Goal: Find contact information: Find contact information

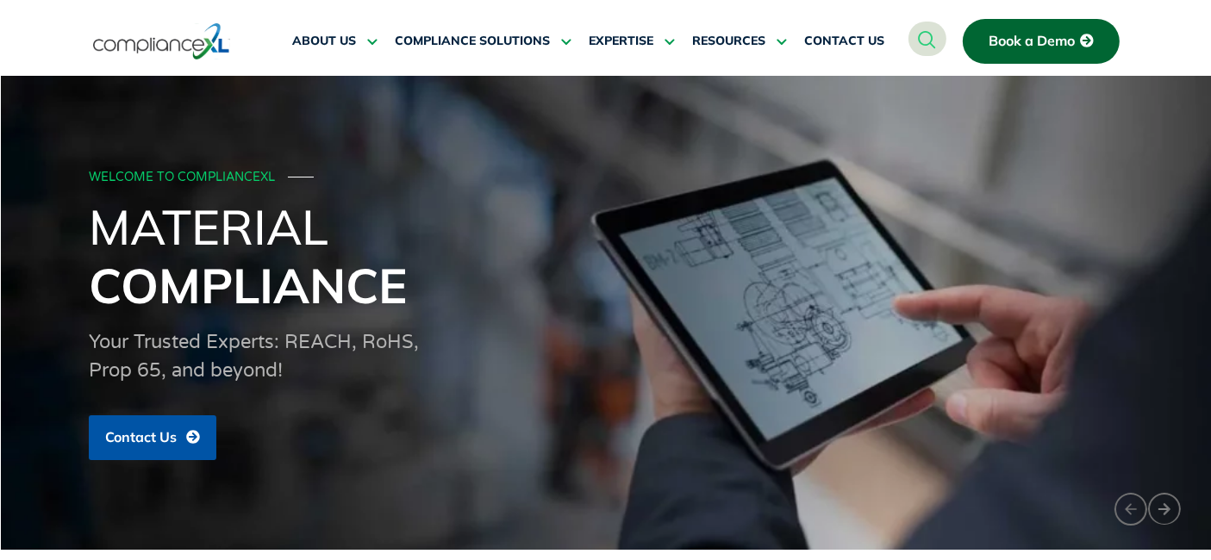
click at [934, 33] on icon "navsearch-button" at bounding box center [928, 39] width 18 height 18
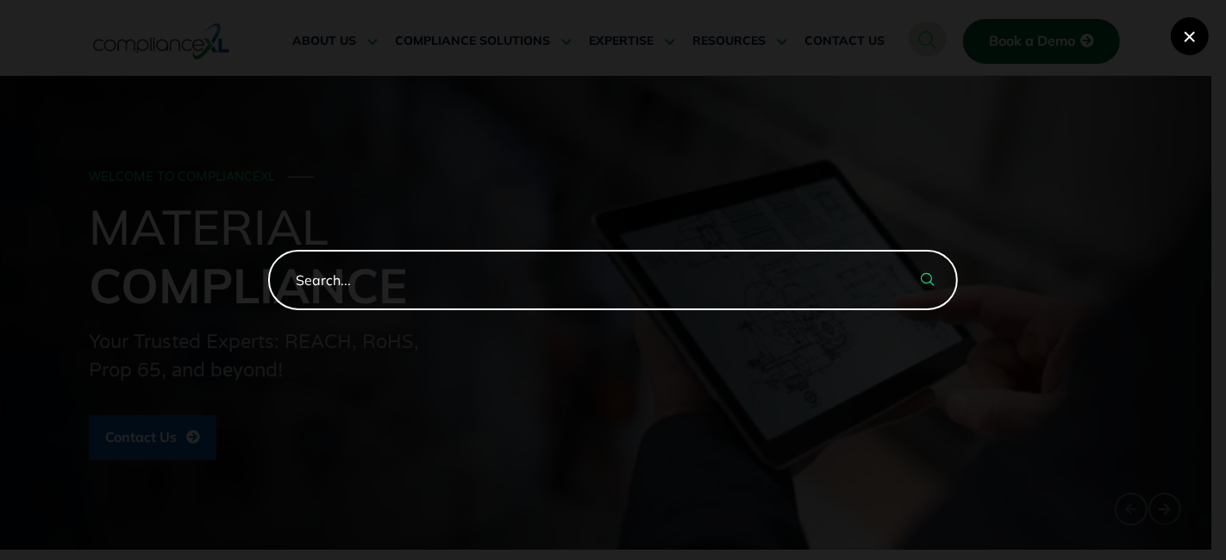
click at [1202, 23] on button "×" at bounding box center [1190, 36] width 38 height 38
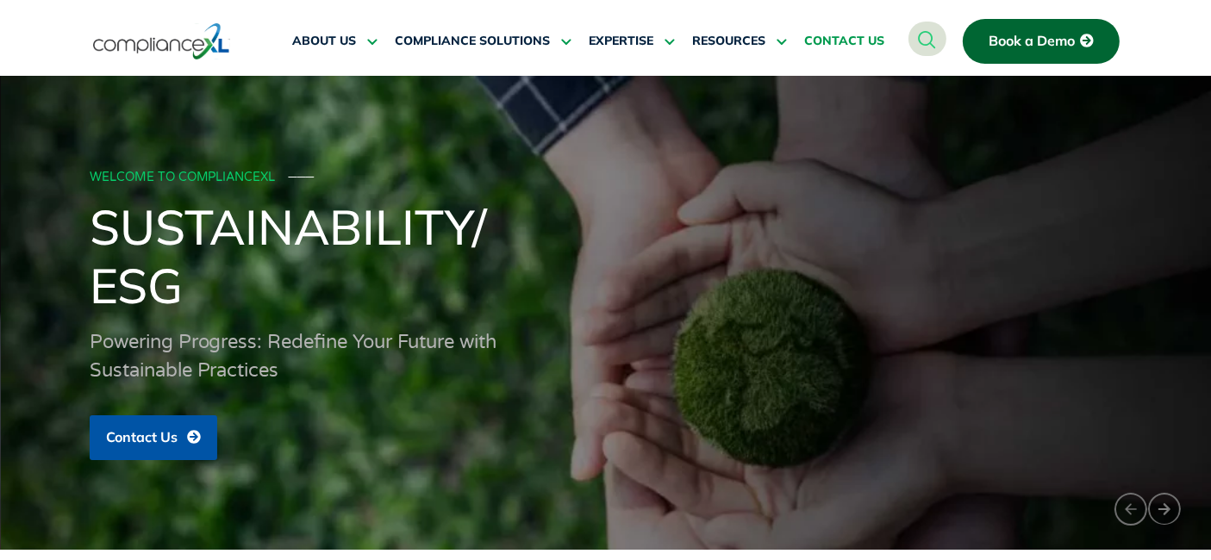
click at [847, 34] on span "CONTACT US" at bounding box center [844, 42] width 80 height 16
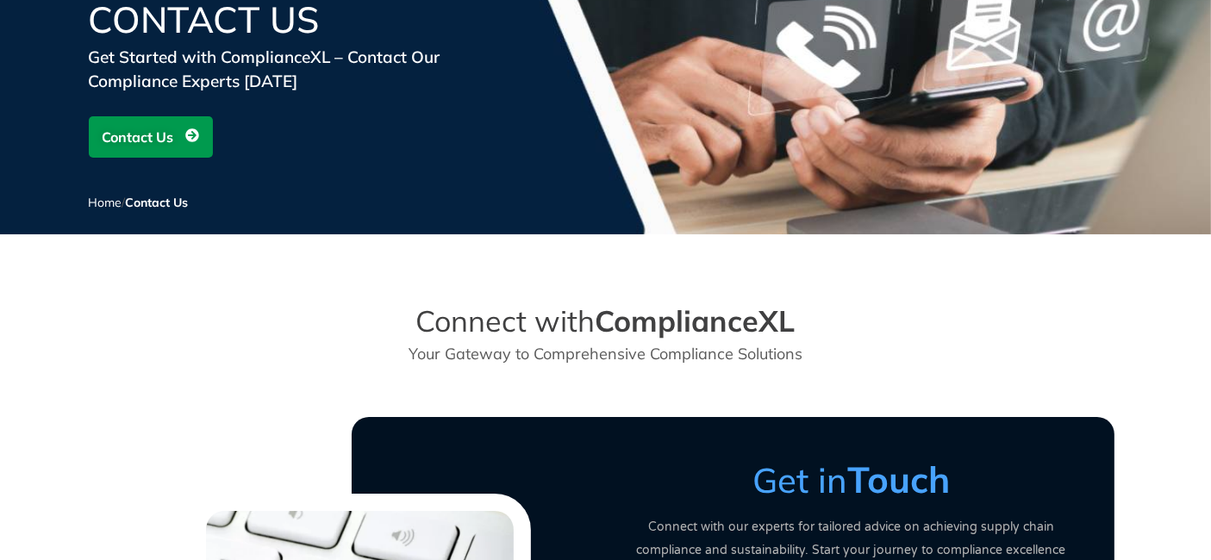
scroll to position [191, 0]
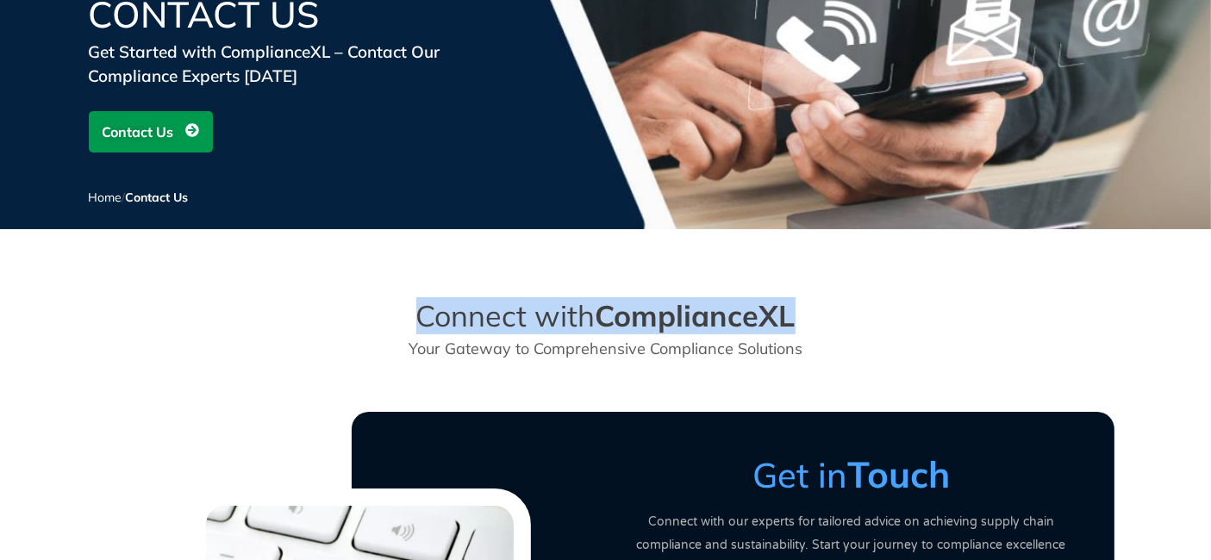
drag, startPoint x: 415, startPoint y: 310, endPoint x: 911, endPoint y: 329, distance: 496.9
click at [911, 329] on div "Connect with ComplianceXL Your Gateway to Comprehensive Compliance Solutions" at bounding box center [606, 329] width 983 height 79
click at [915, 326] on div "Connect with ComplianceXL Your Gateway to Comprehensive Compliance Solutions" at bounding box center [606, 329] width 983 height 79
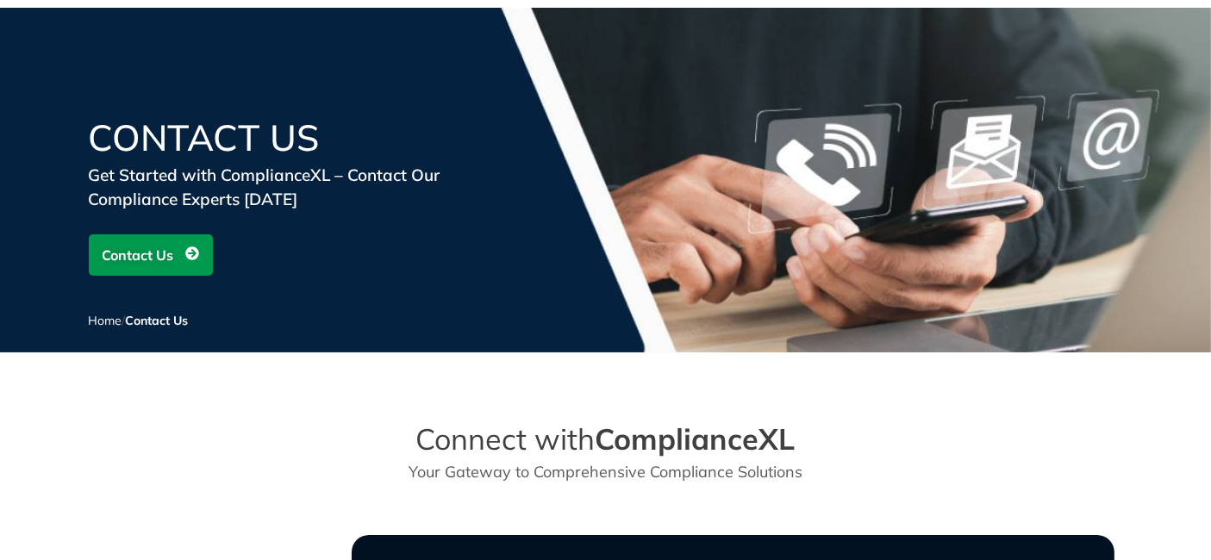
scroll to position [0, 0]
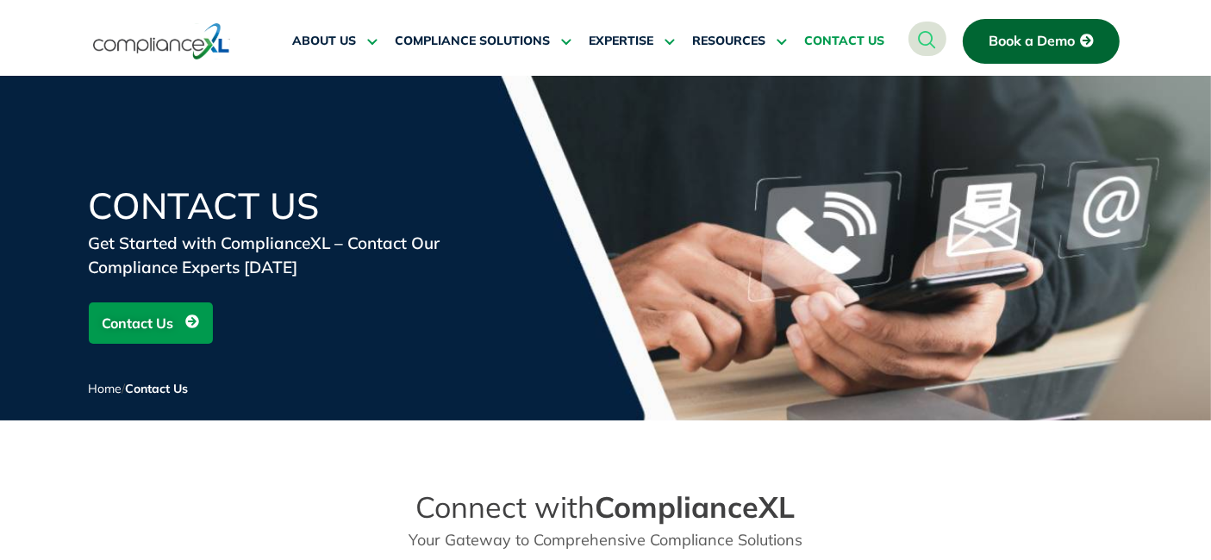
click at [203, 48] on img at bounding box center [161, 42] width 137 height 40
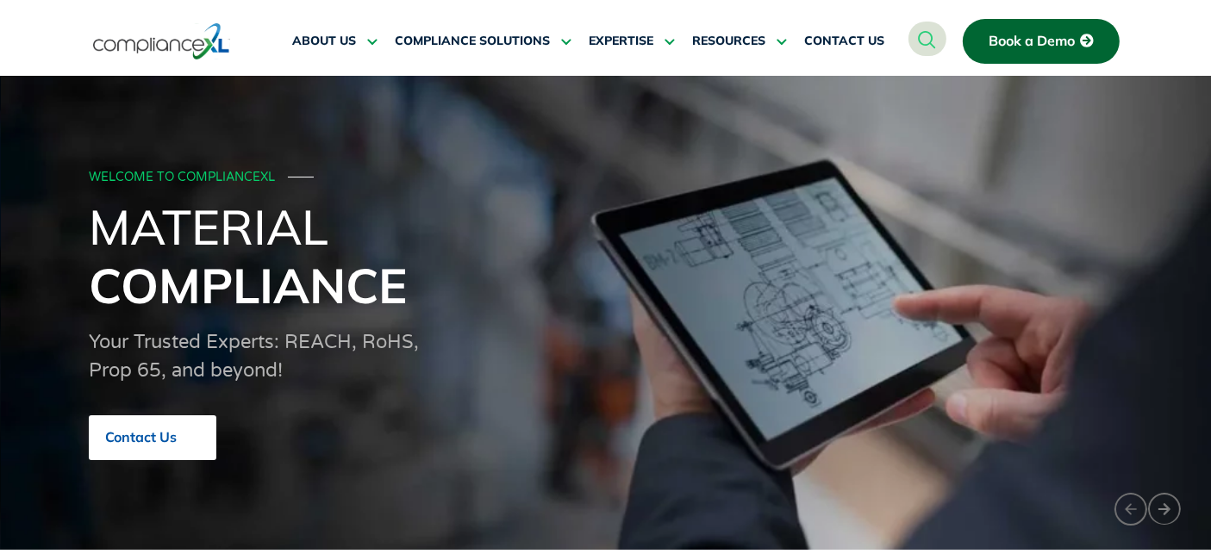
click at [163, 431] on span "Contact Us" at bounding box center [141, 438] width 72 height 16
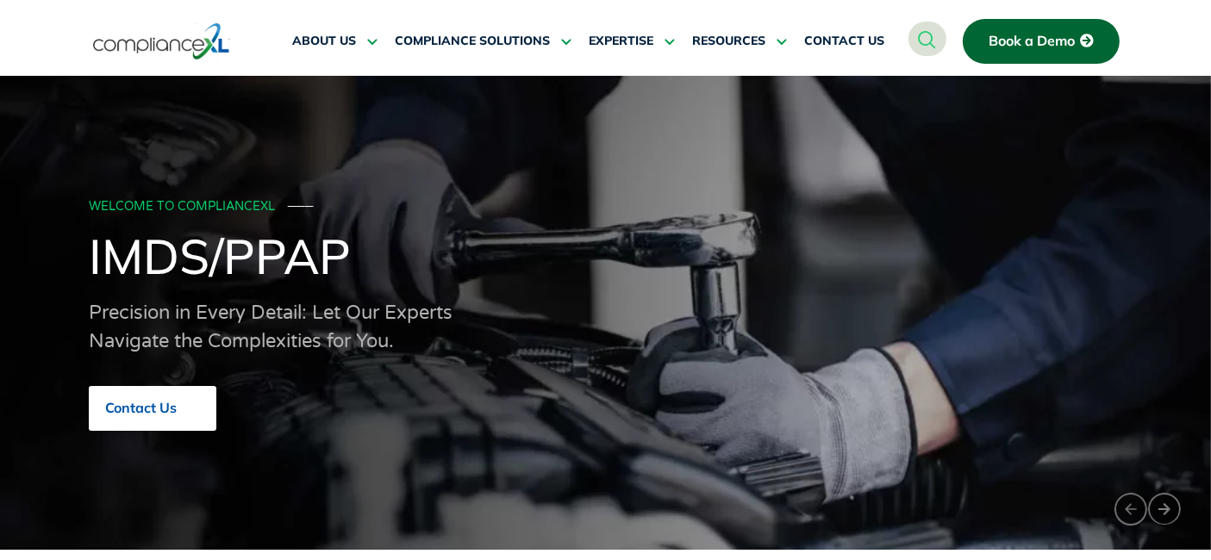
click at [162, 416] on span "Contact Us" at bounding box center [141, 409] width 72 height 16
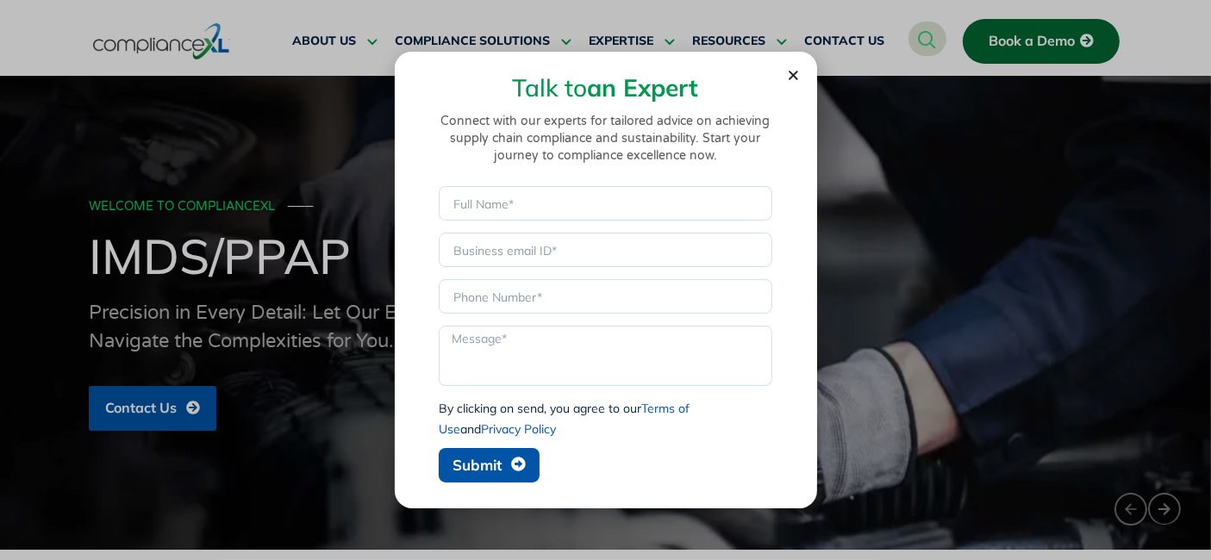
click at [793, 78] on use "Close" at bounding box center [793, 75] width 9 height 9
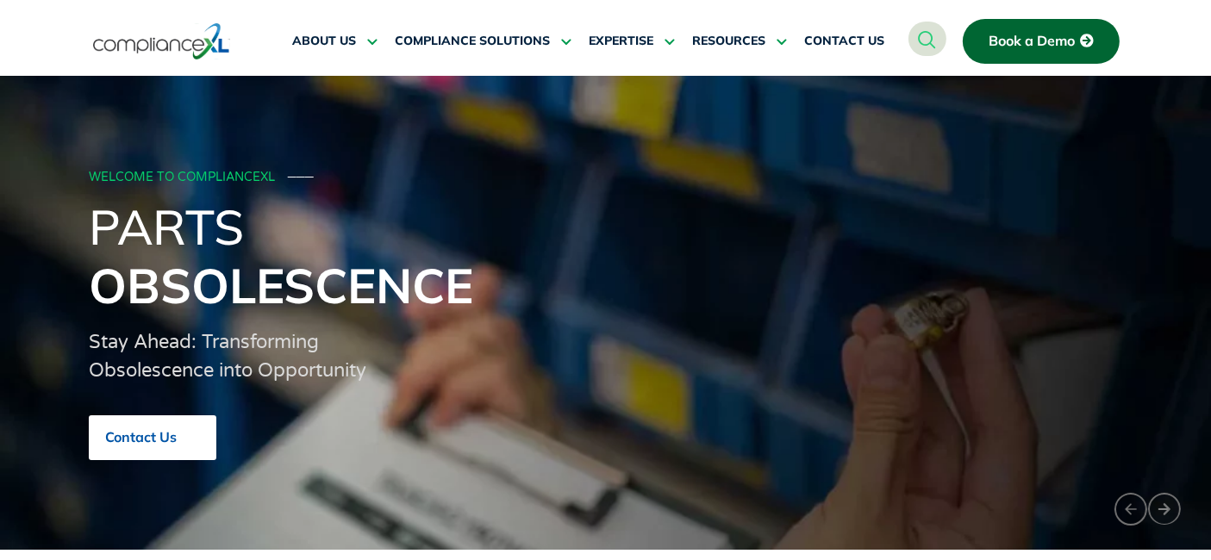
click at [144, 437] on span "Contact Us" at bounding box center [141, 438] width 72 height 16
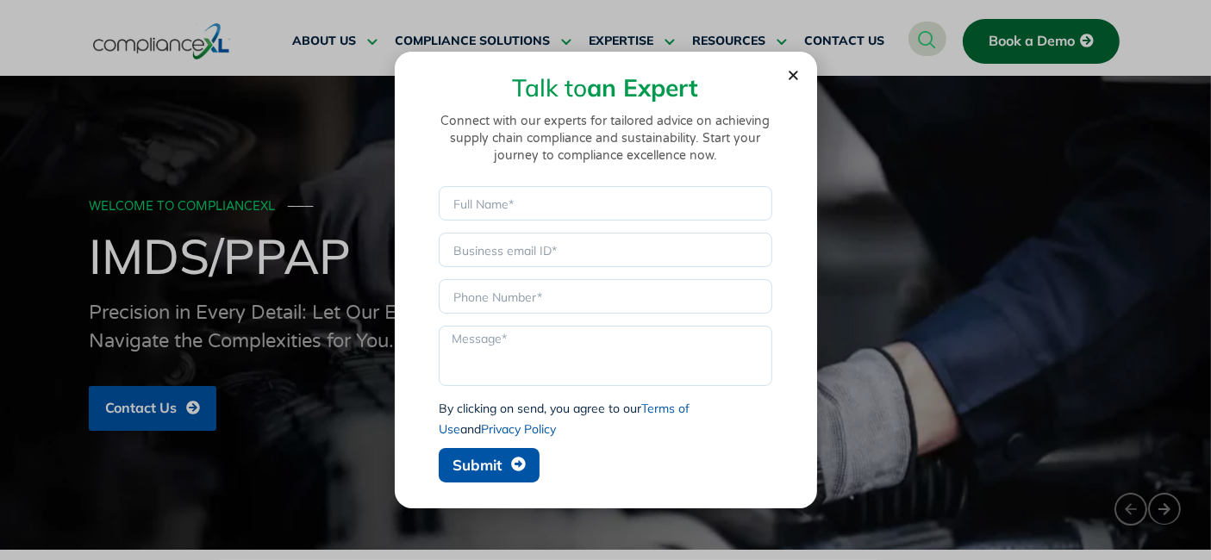
click at [788, 76] on icon "Close" at bounding box center [793, 75] width 13 height 13
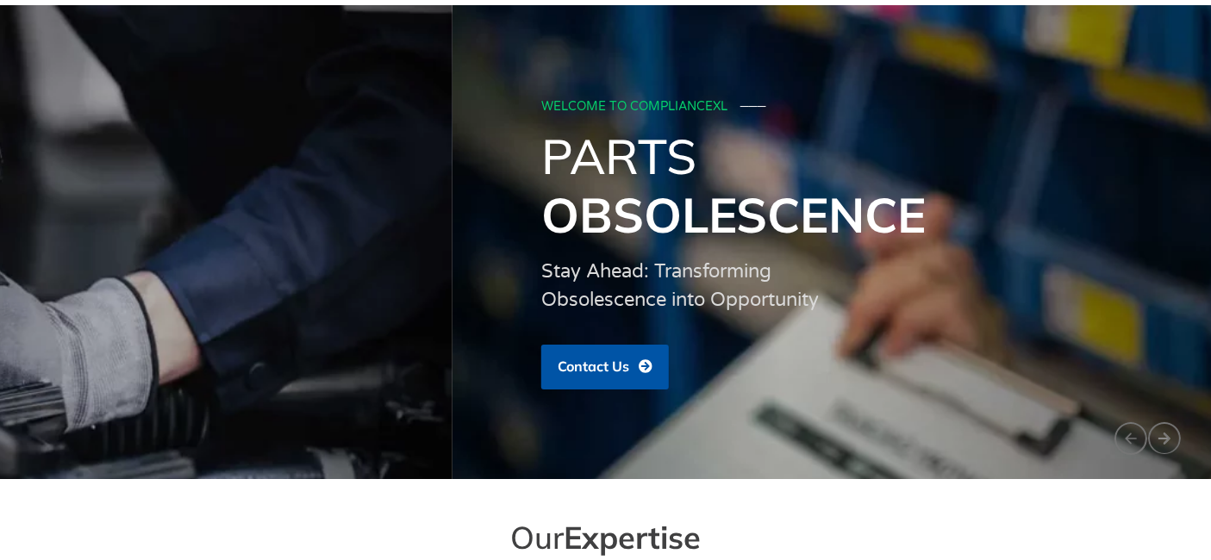
scroll to position [65, 0]
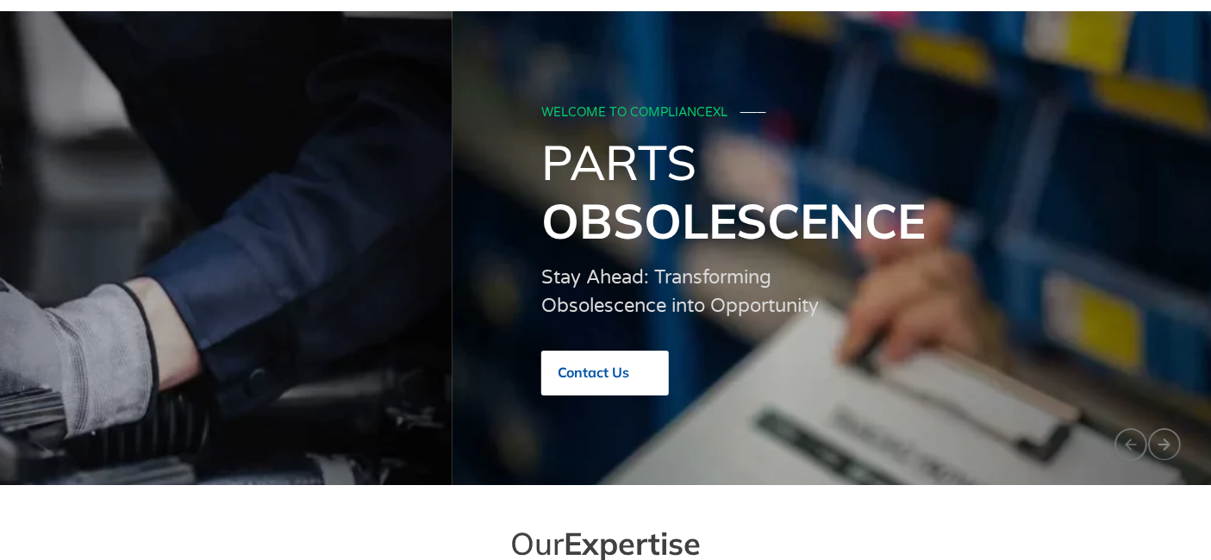
click at [597, 386] on link "Contact Us" at bounding box center [605, 373] width 128 height 45
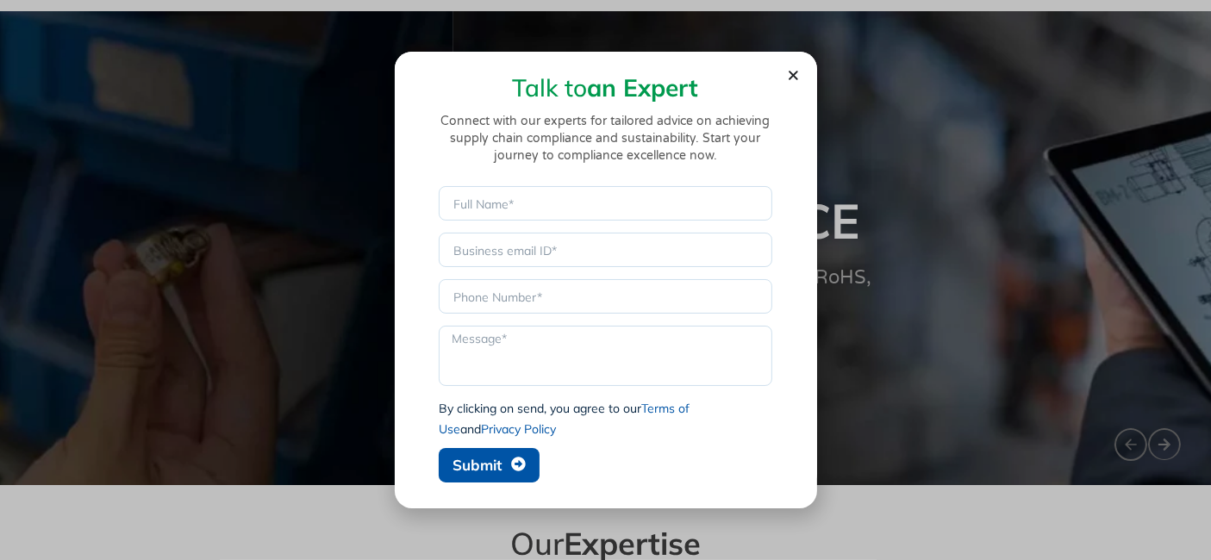
click at [793, 71] on icon "Close" at bounding box center [793, 75] width 13 height 13
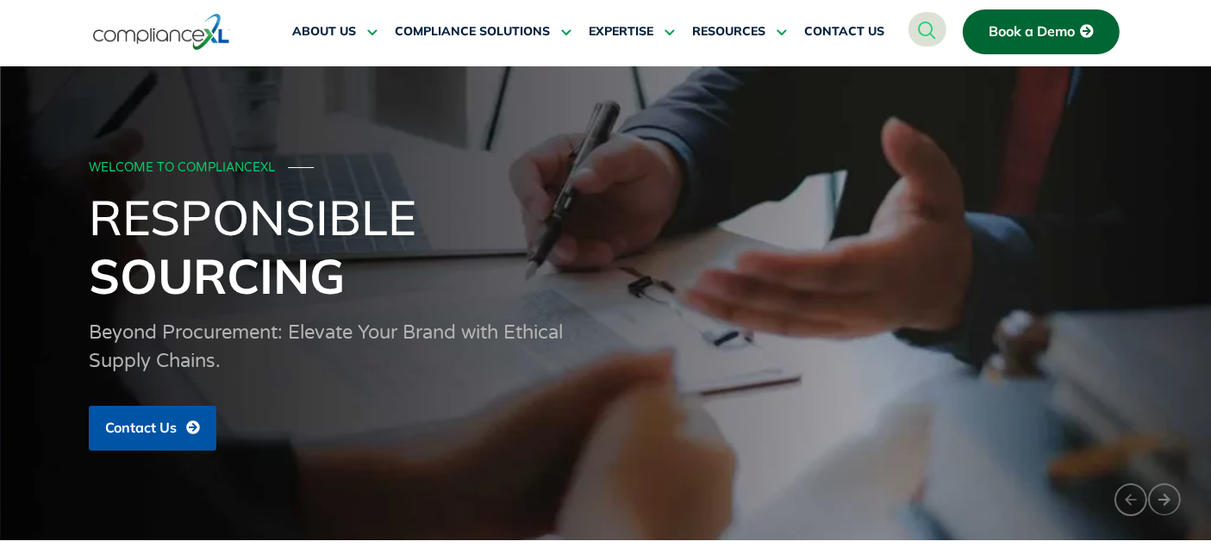
scroll to position [0, 0]
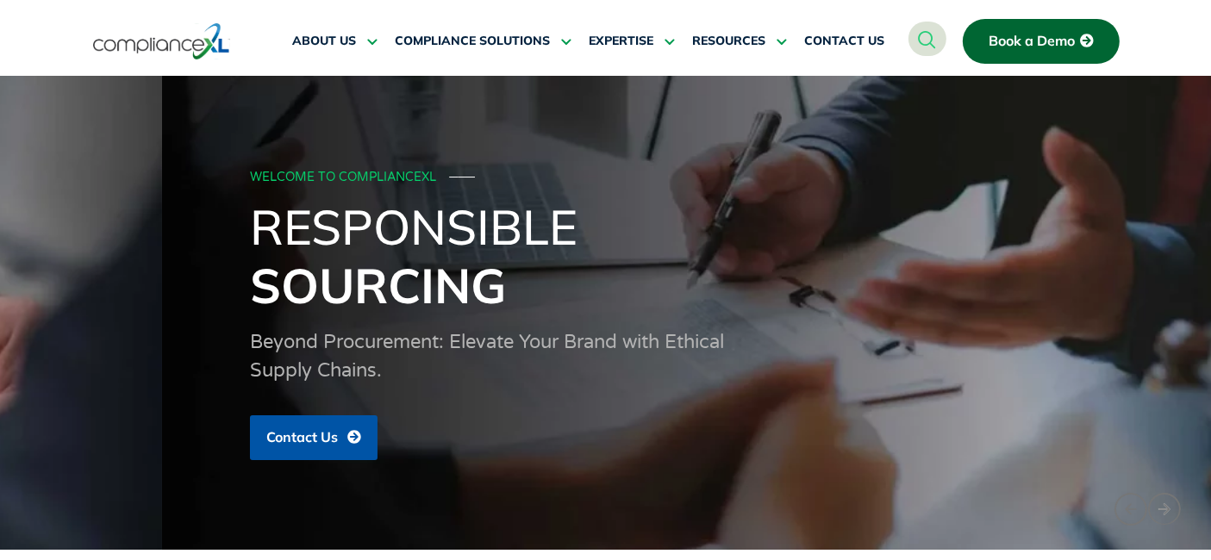
drag, startPoint x: 88, startPoint y: 220, endPoint x: 342, endPoint y: 297, distance: 265.9
click at [342, 297] on h1 "Responsible Sourcing" at bounding box center [767, 255] width 1035 height 117
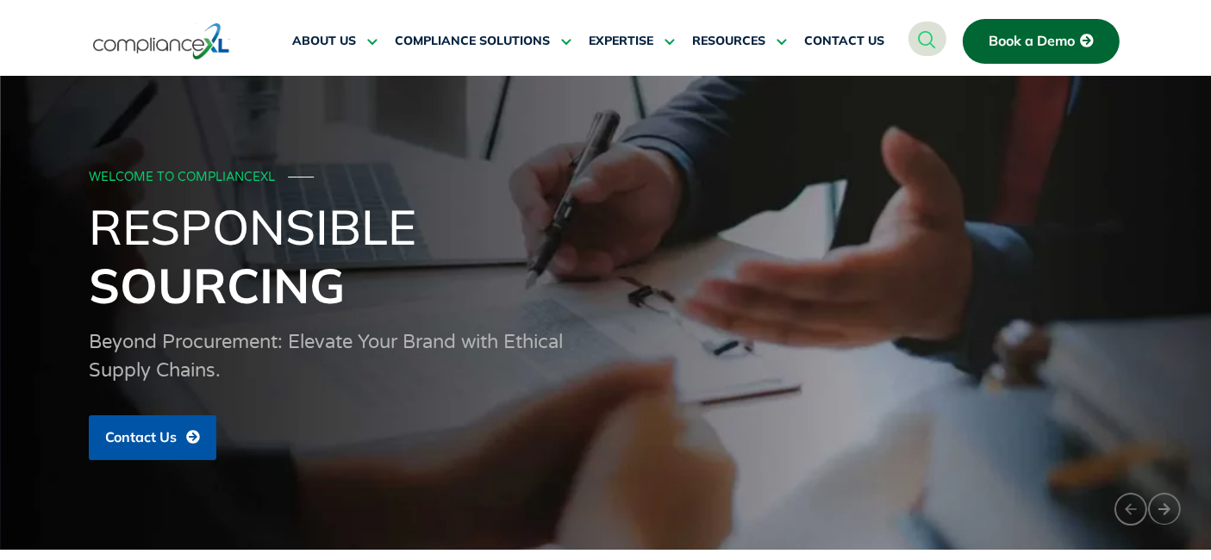
click at [149, 40] on img at bounding box center [161, 42] width 137 height 40
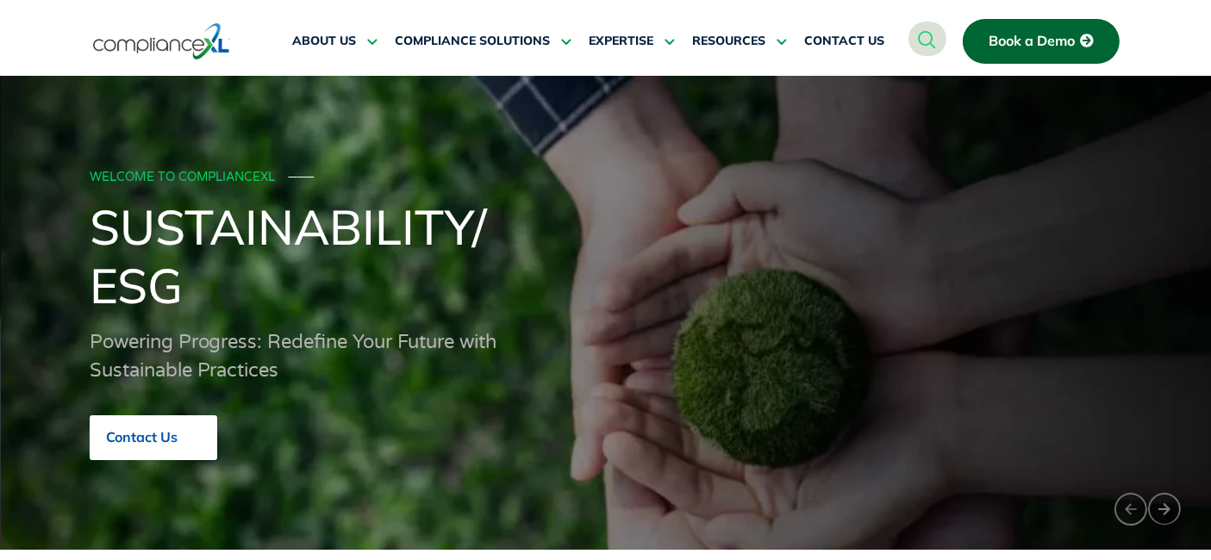
click at [145, 432] on span "Contact Us" at bounding box center [142, 438] width 72 height 16
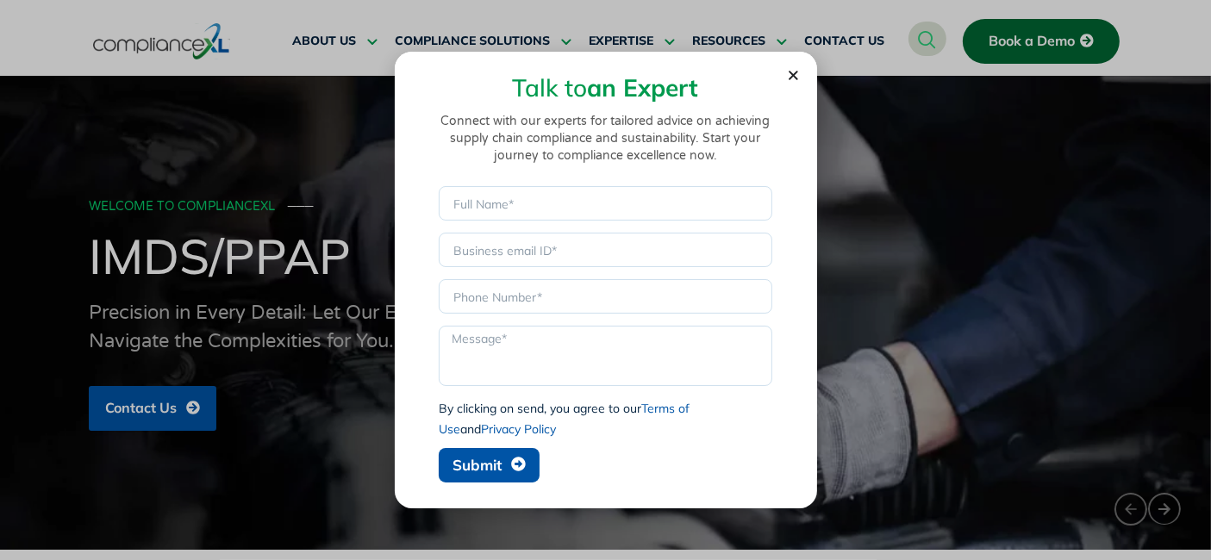
click at [791, 85] on div "Talk to an Expert Connect with our experts for tailored advice on achieving sup…" at bounding box center [606, 271] width 388 height 439
drag, startPoint x: 796, startPoint y: 72, endPoint x: 804, endPoint y: 70, distance: 9.0
click at [797, 71] on icon "Close" at bounding box center [793, 75] width 13 height 13
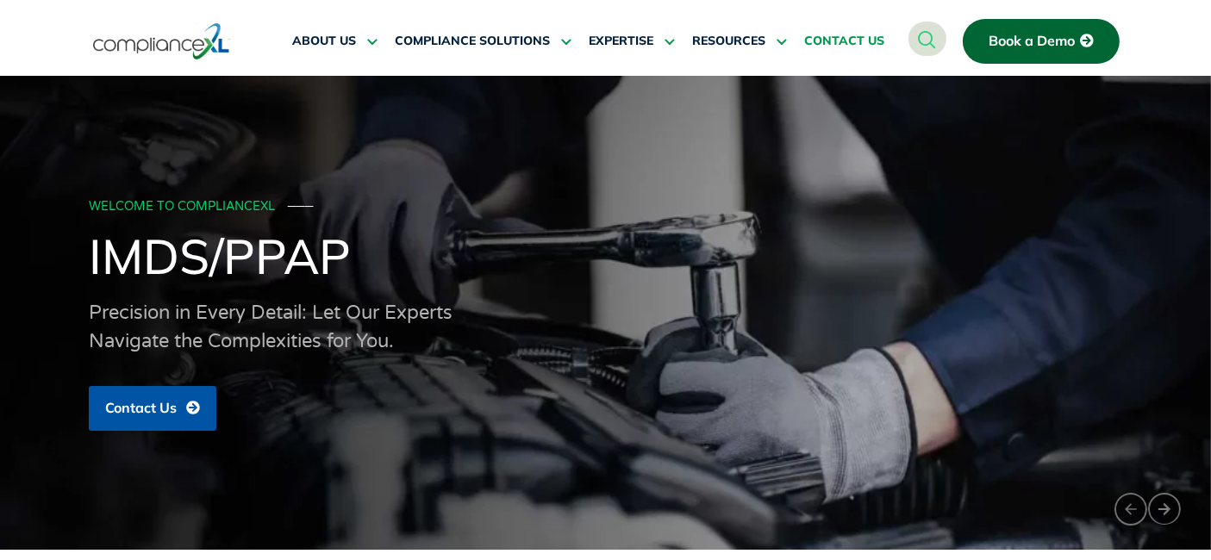
click at [860, 37] on span "CONTACT US" at bounding box center [844, 42] width 80 height 16
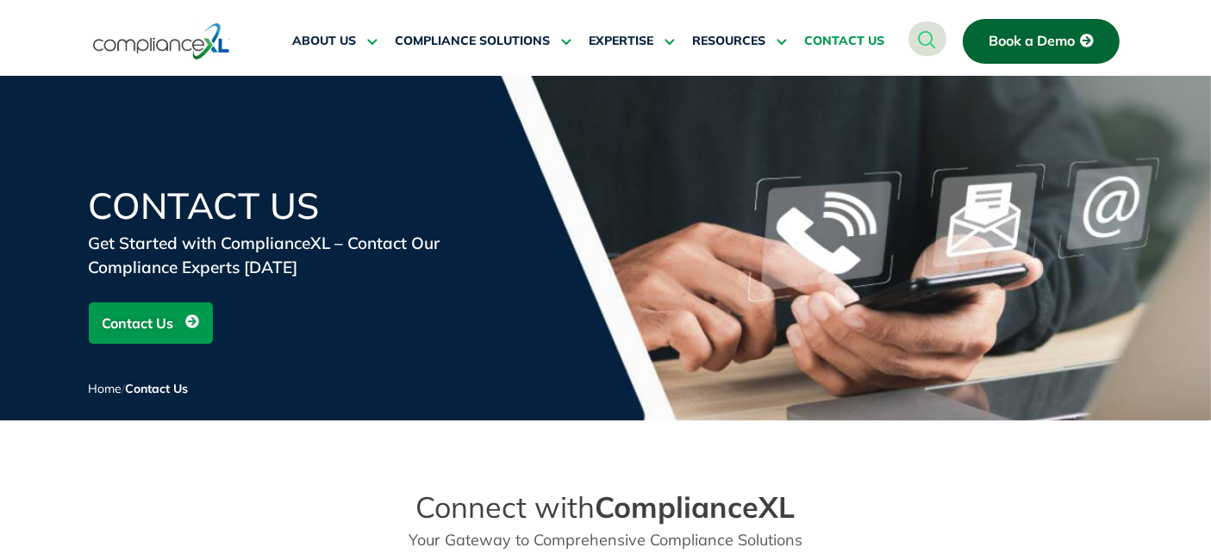
click at [153, 324] on span "Contact Us" at bounding box center [139, 323] width 72 height 33
click at [155, 35] on img at bounding box center [161, 42] width 137 height 40
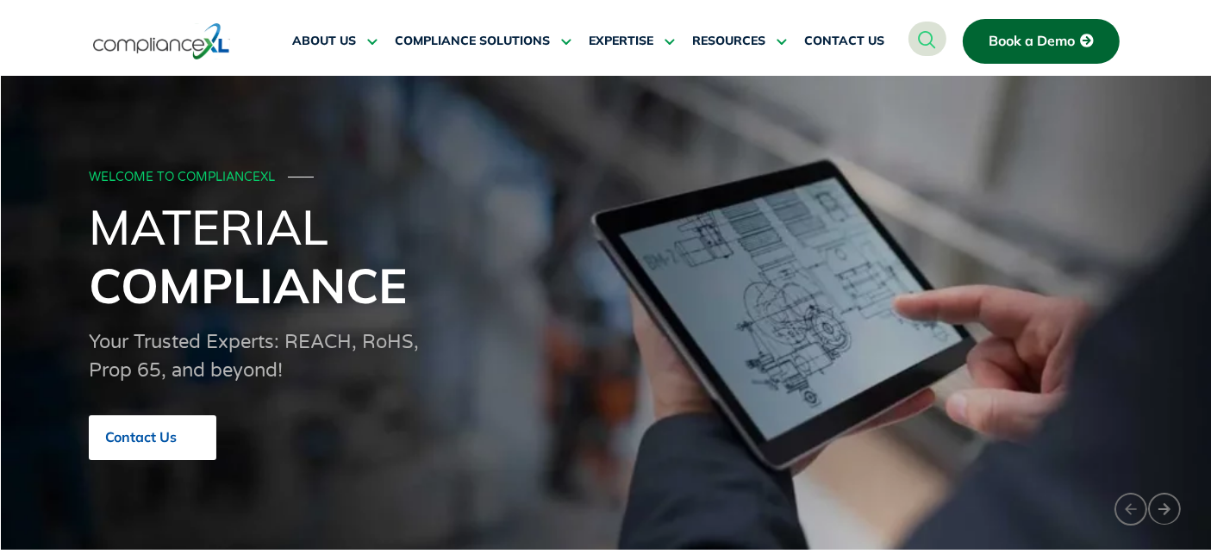
click at [166, 430] on span "Contact Us" at bounding box center [141, 438] width 72 height 16
click at [165, 430] on span "Contact Us" at bounding box center [141, 438] width 72 height 16
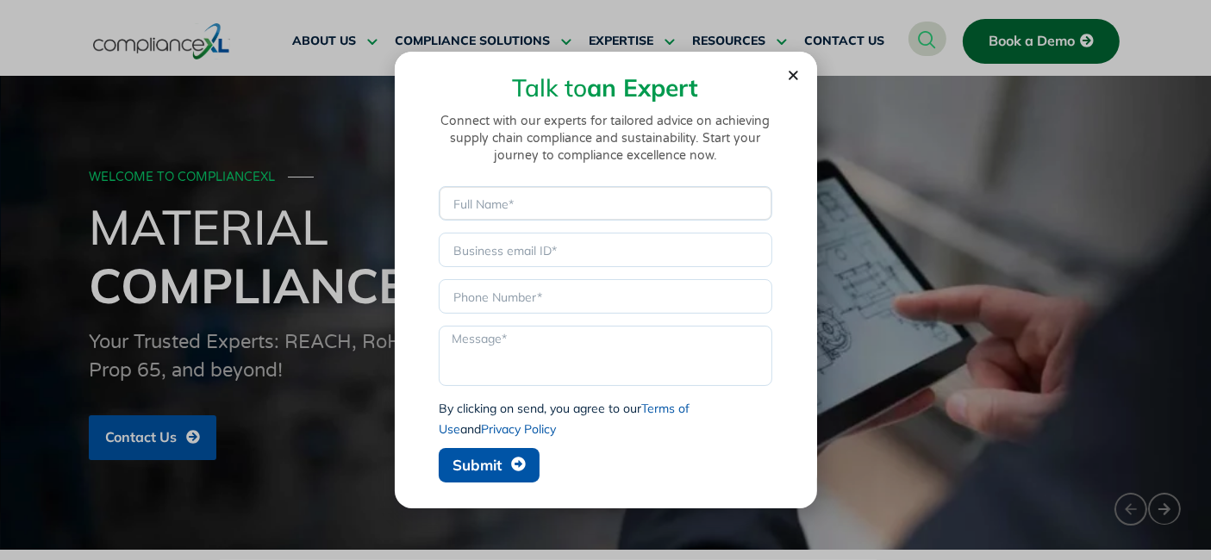
click at [522, 213] on input "Name" at bounding box center [606, 203] width 334 height 34
click at [509, 259] on input "Email" at bounding box center [606, 250] width 334 height 34
click at [489, 300] on input "Phone" at bounding box center [606, 296] width 334 height 34
click at [443, 405] on div "By clicking on send, you agree to our Terms of Use and Privacy Policy" at bounding box center [606, 418] width 334 height 41
click at [291, 378] on div "Talk to an Expert Connect with our experts for tailored advice on achieving sup…" at bounding box center [605, 280] width 1211 height 560
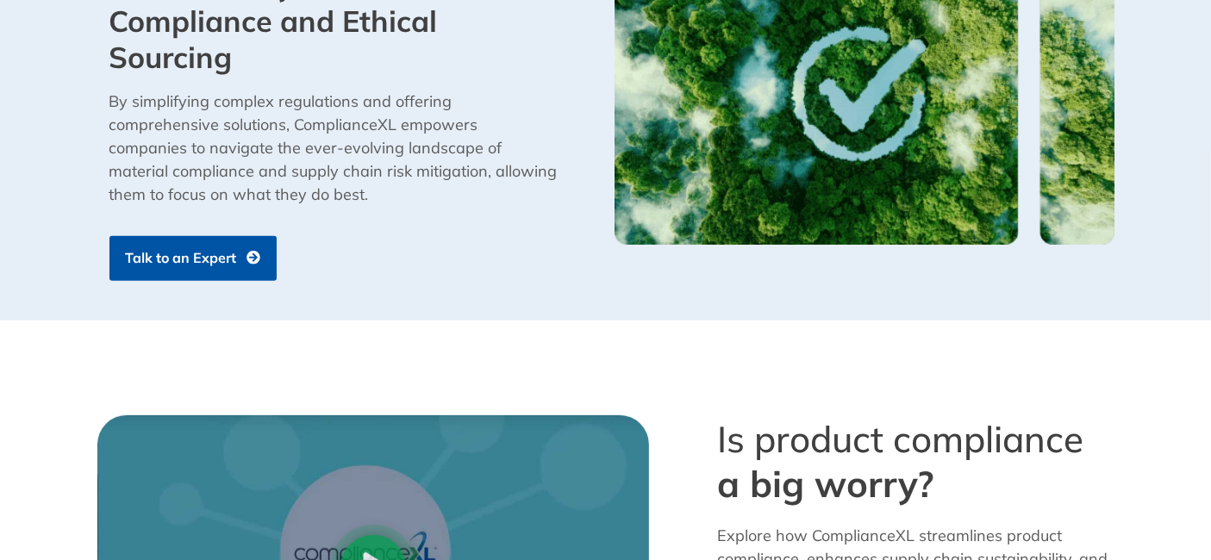
scroll to position [1628, 0]
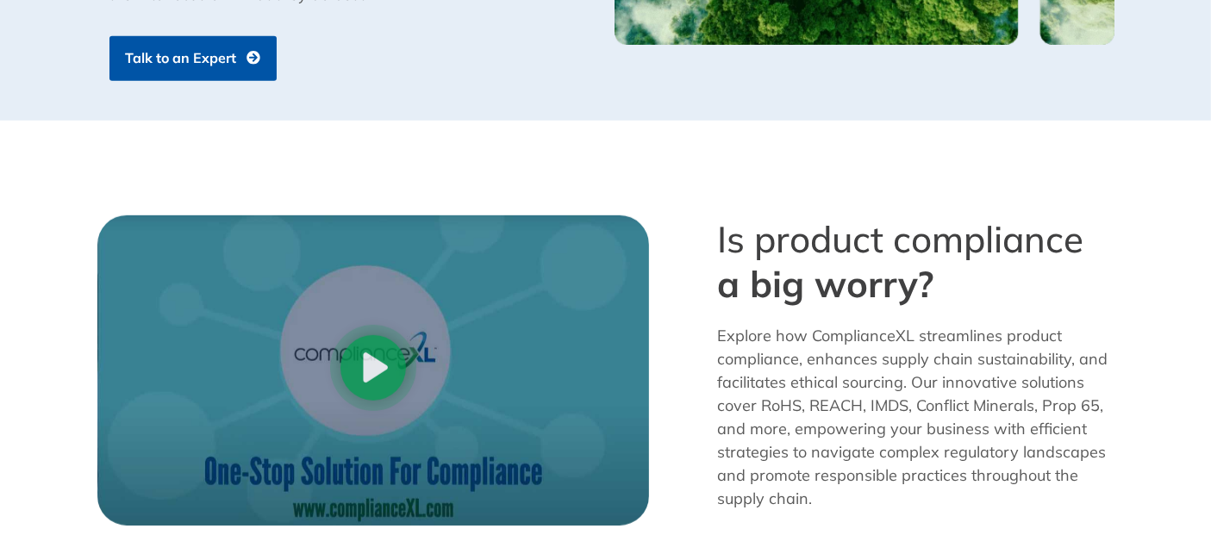
scroll to position [1436, 0]
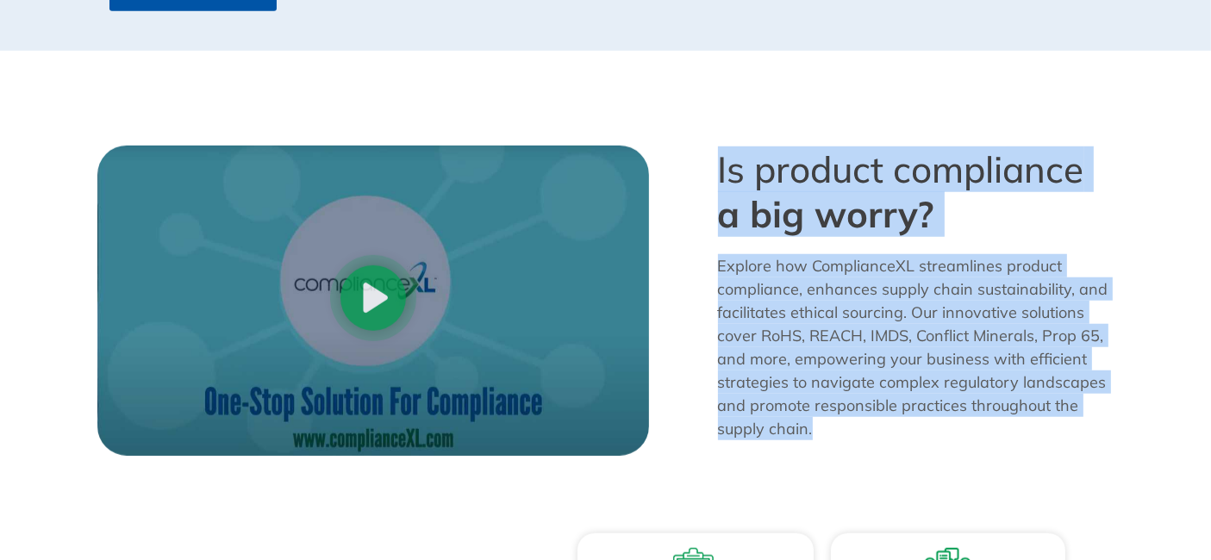
drag, startPoint x: 728, startPoint y: 173, endPoint x: 938, endPoint y: 436, distance: 336.7
click at [938, 436] on div "Is product compliance a big worry? Explore how ComplianceXL streamlines product…" at bounding box center [917, 301] width 414 height 328
click at [939, 436] on p "Explore how ComplianceXL streamlines product compliance, enhances supply chain …" at bounding box center [916, 347] width 397 height 186
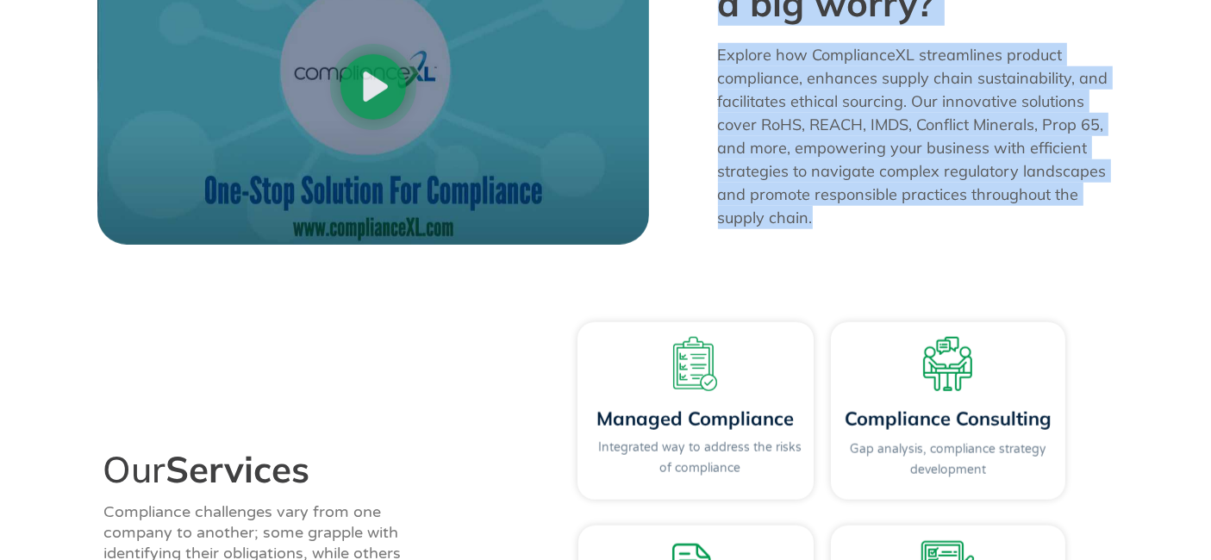
scroll to position [1724, 0]
